Goal: Task Accomplishment & Management: Complete application form

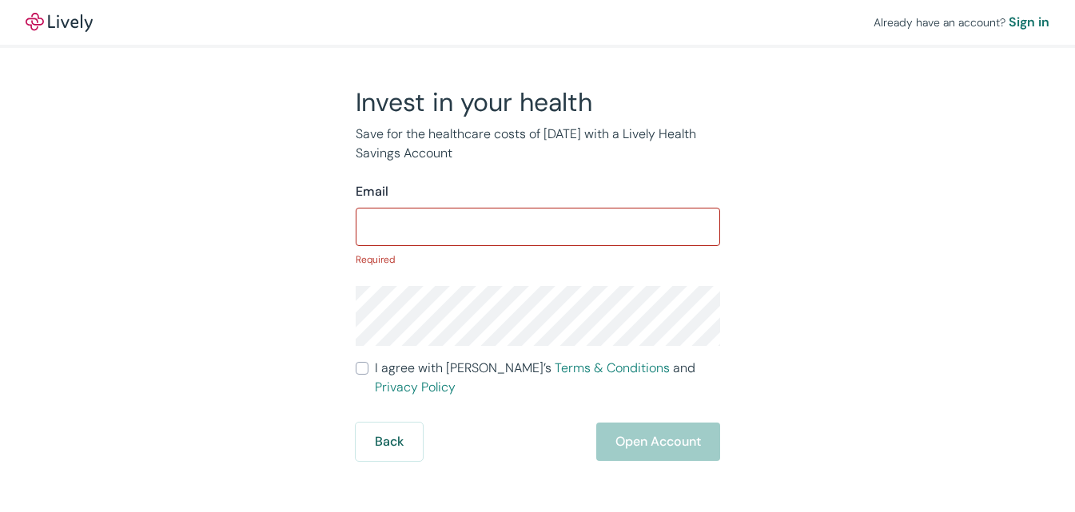
click at [356, 362] on input "I agree with Lively’s Terms & Conditions and Privacy Policy" at bounding box center [362, 368] width 13 height 13
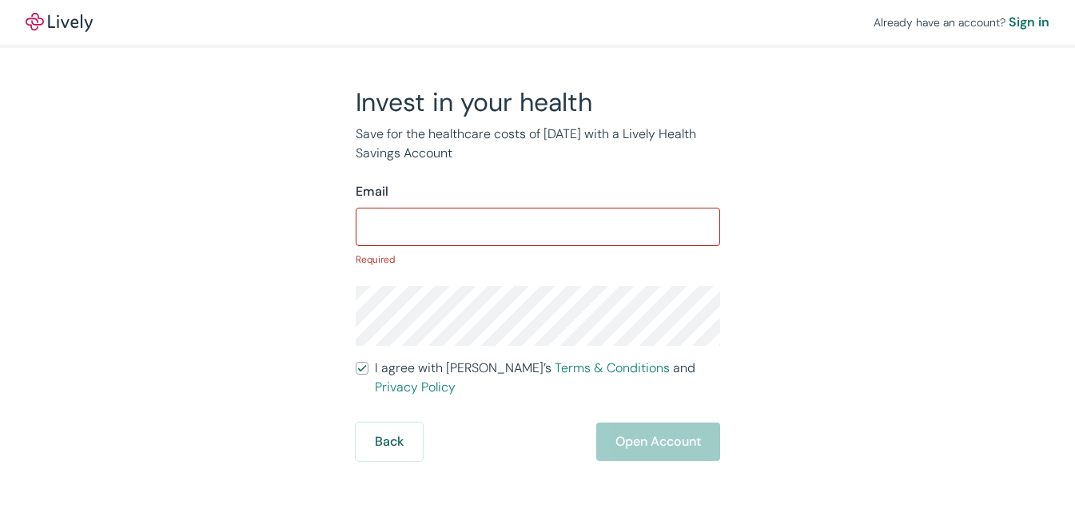
click at [356, 362] on input "I agree with Lively’s Terms & Conditions and Privacy Policy" at bounding box center [362, 368] width 13 height 13
checkbox input "true"
click at [1008, 20] on div "Sign in" at bounding box center [1028, 22] width 41 height 19
